Goal: Book appointment/travel/reservation

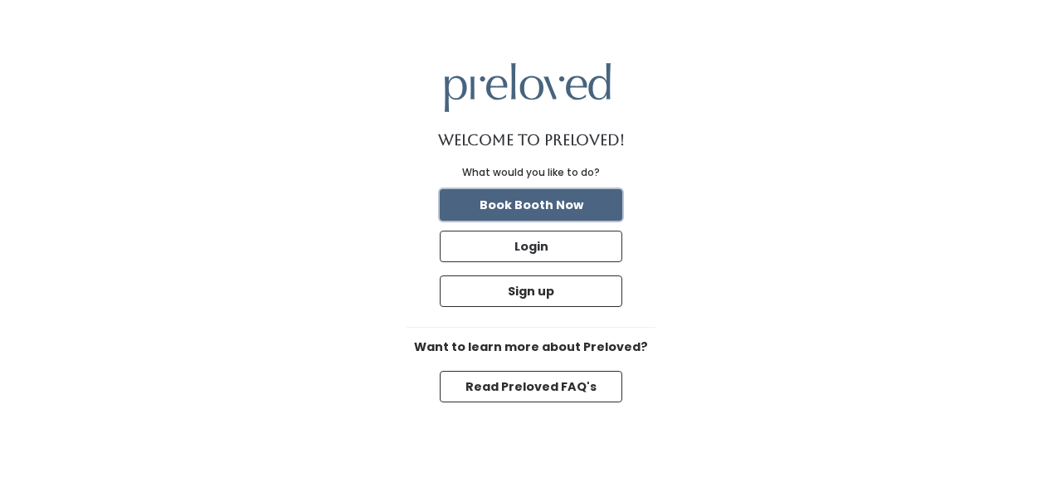
click at [528, 203] on button "Book Booth Now" at bounding box center [531, 205] width 182 height 32
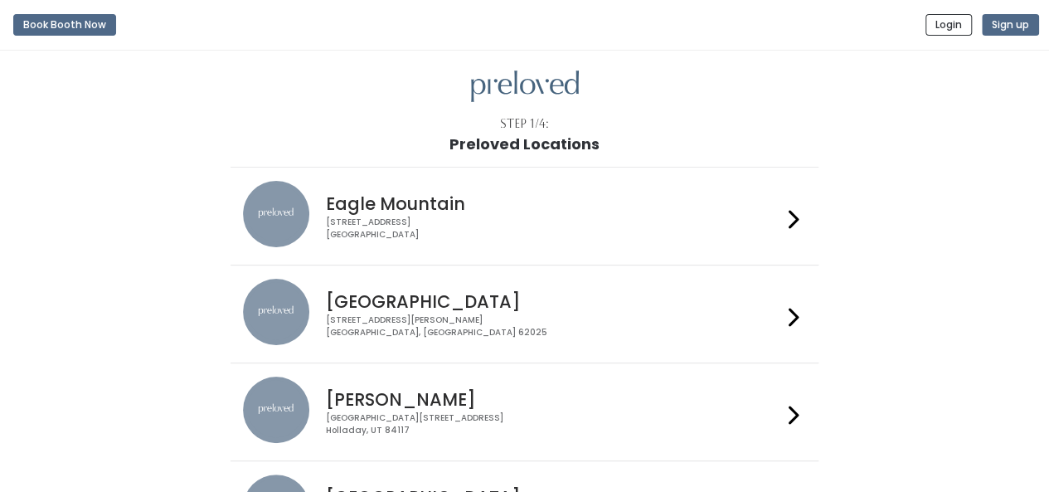
click at [445, 316] on div "1500 Troy Road, Unit A‑B Edwardsville, IL 62025" at bounding box center [554, 326] width 456 height 24
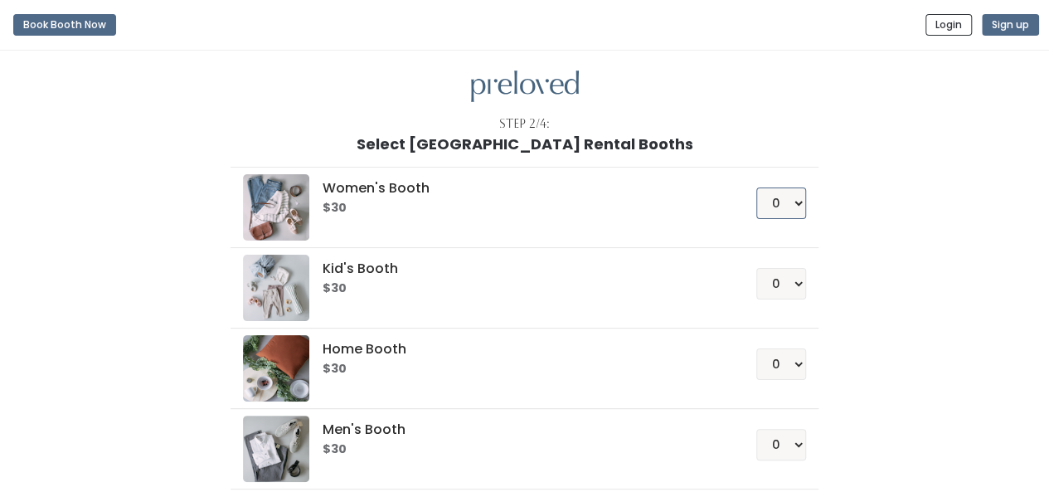
click at [802, 210] on select "0 1 2 3 4" at bounding box center [782, 203] width 50 height 32
select select "1"
click at [757, 187] on select "0 1 2 3 4" at bounding box center [782, 203] width 50 height 32
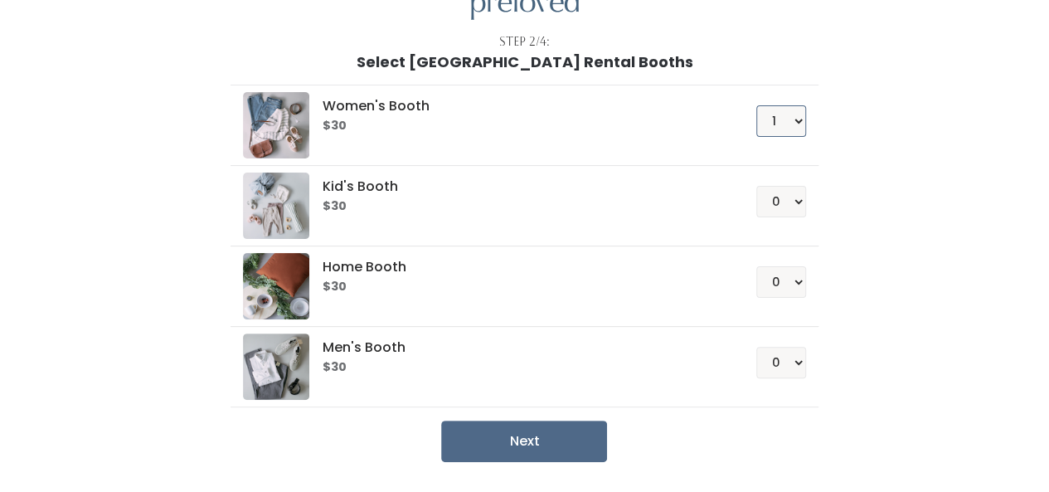
scroll to position [131, 0]
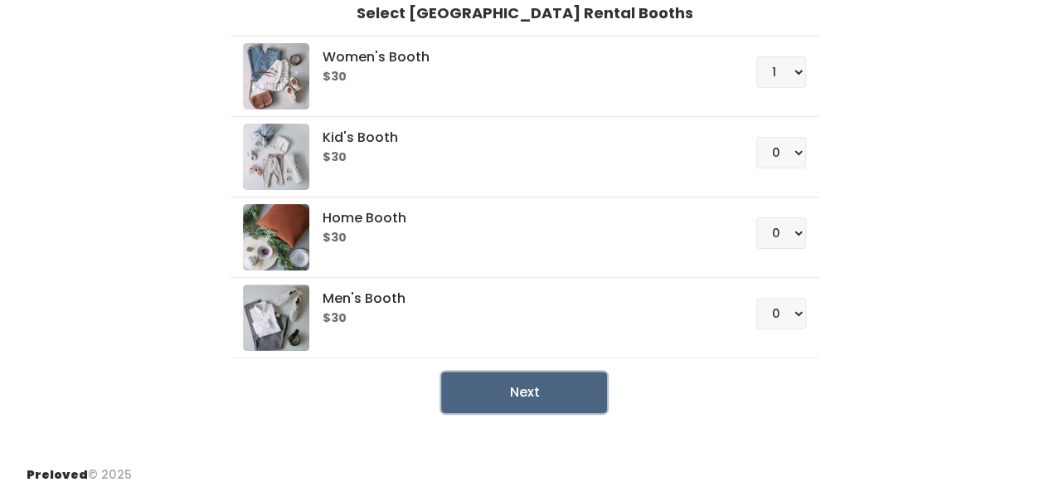
click at [539, 401] on button "Next" at bounding box center [524, 392] width 166 height 41
